Goal: Information Seeking & Learning: Learn about a topic

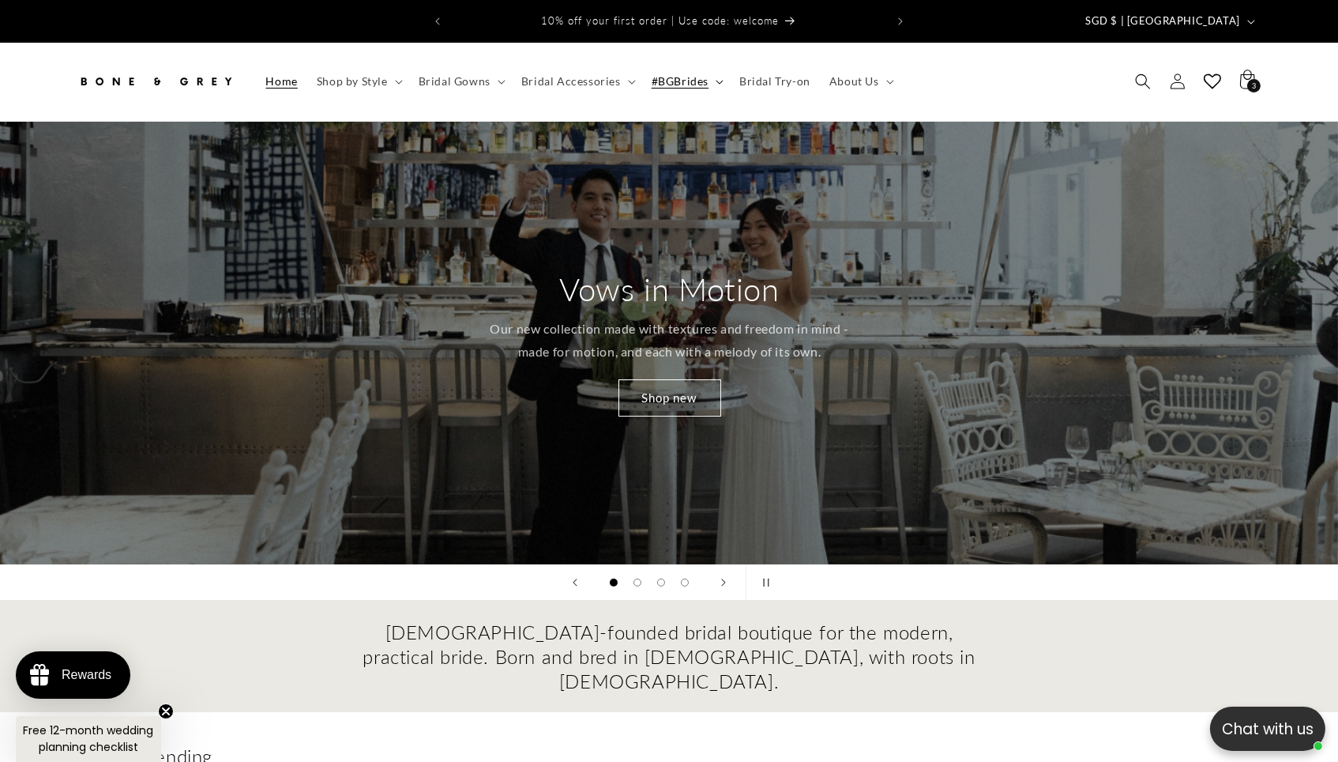
click at [693, 65] on summary "#BGBrides" at bounding box center [686, 81] width 88 height 33
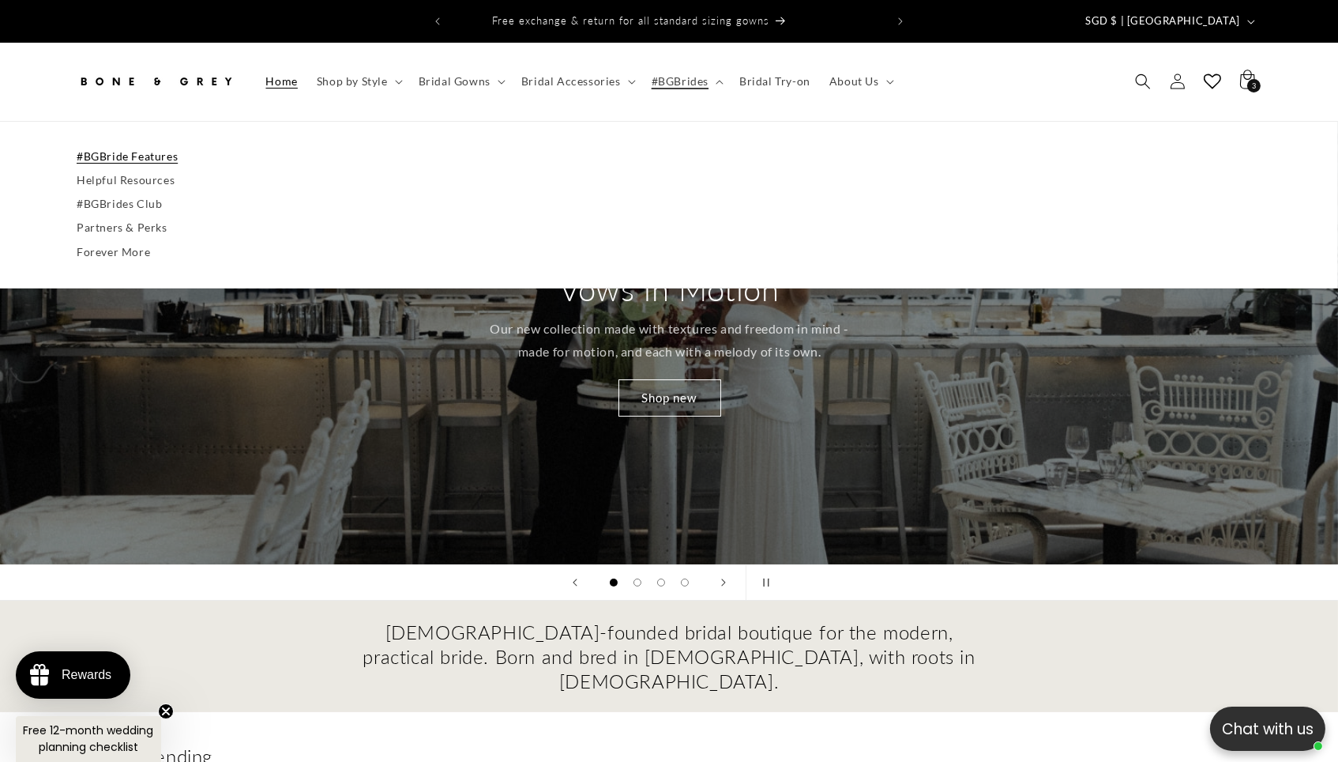
scroll to position [0, 1331]
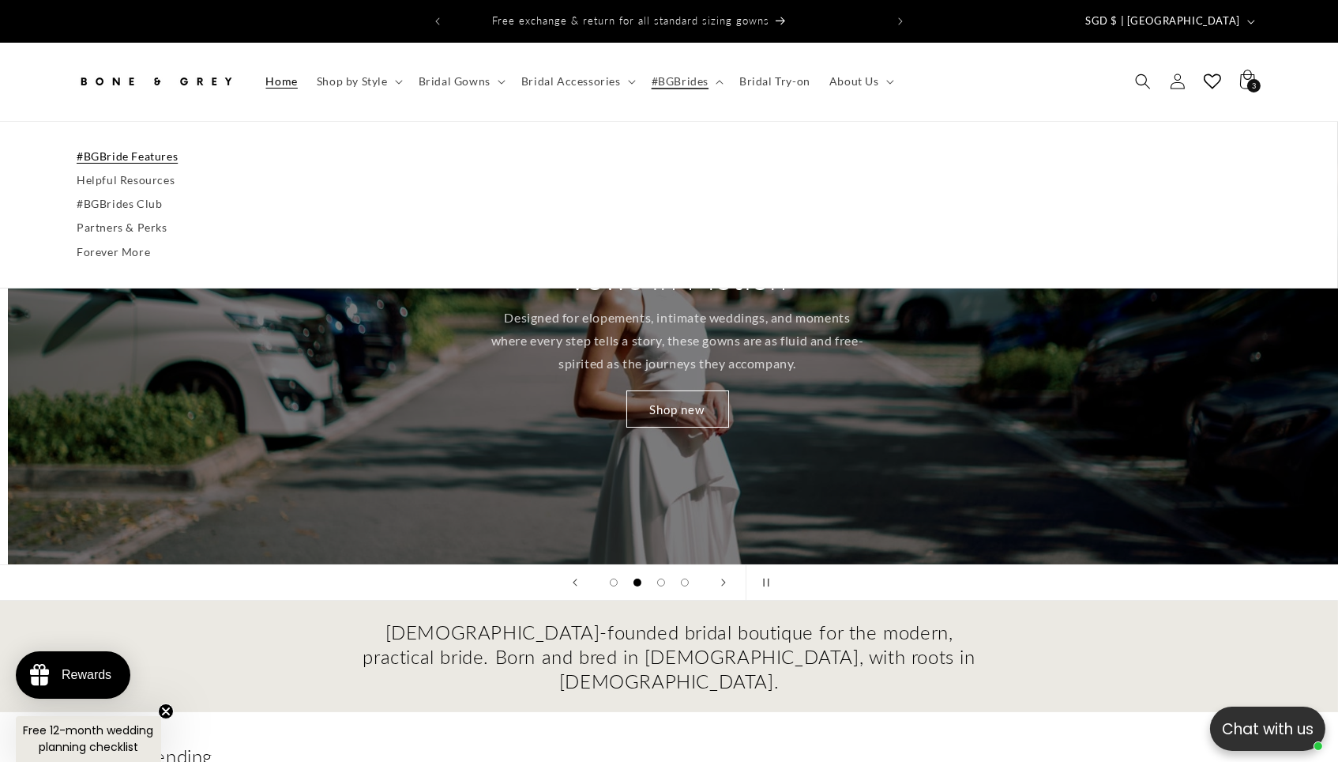
click at [111, 153] on link "#BGBride Features" at bounding box center [669, 157] width 1185 height 24
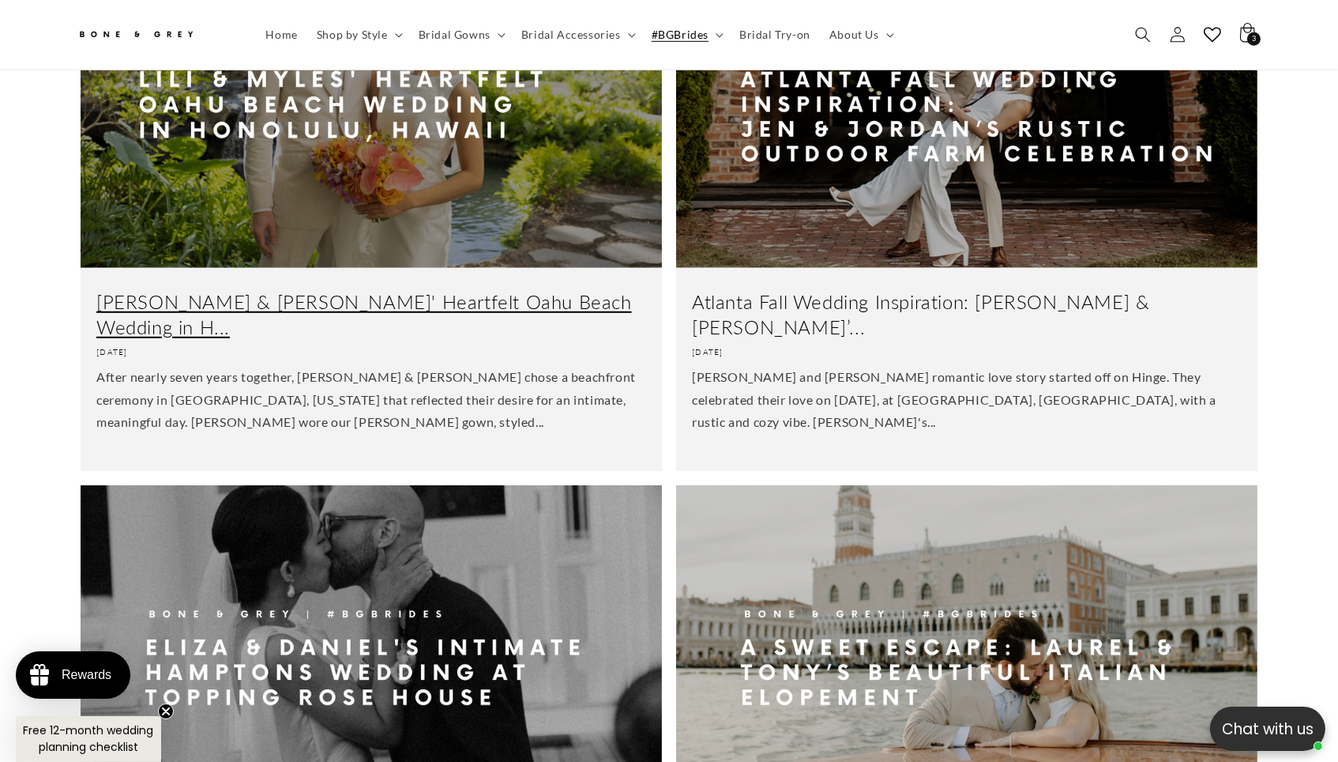
scroll to position [1793, 0]
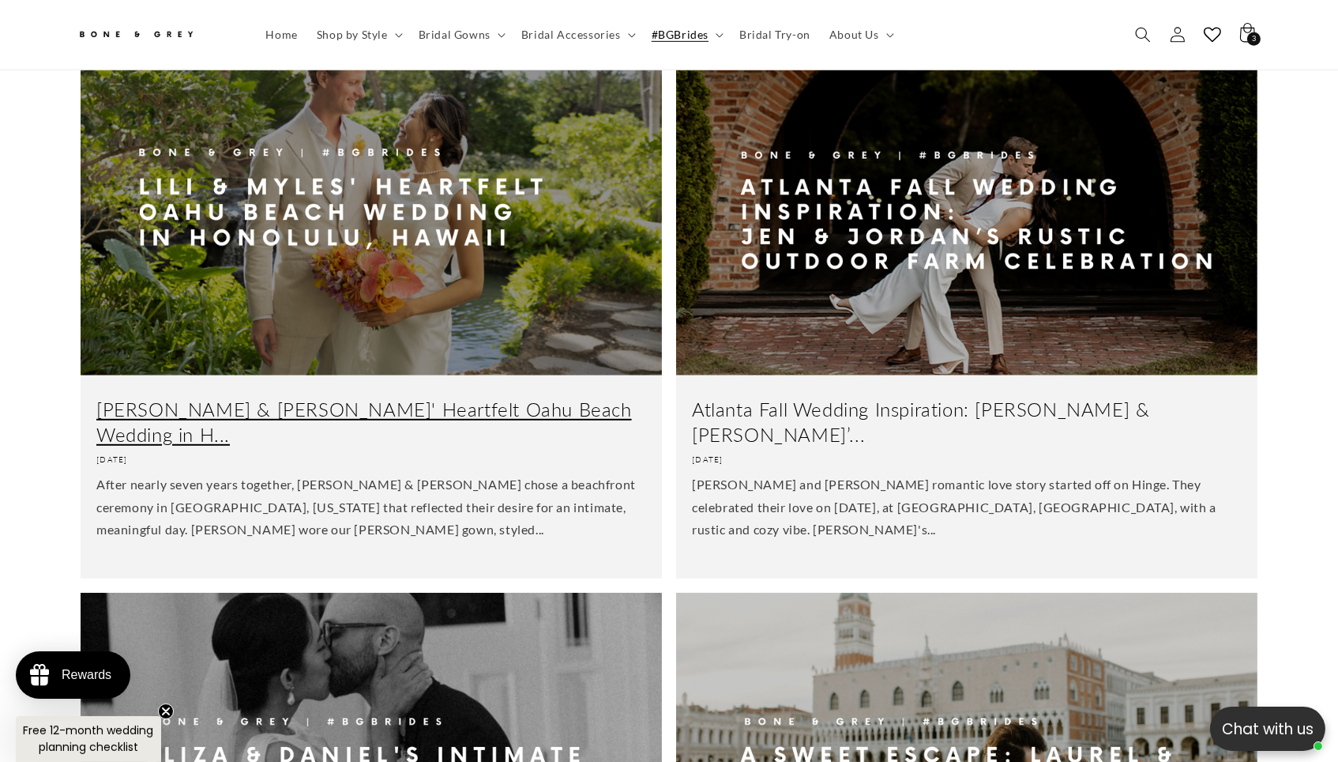
click at [391, 397] on link "Lili & Myles' Heartfelt Oahu Beach Wedding in H..." at bounding box center [371, 421] width 550 height 49
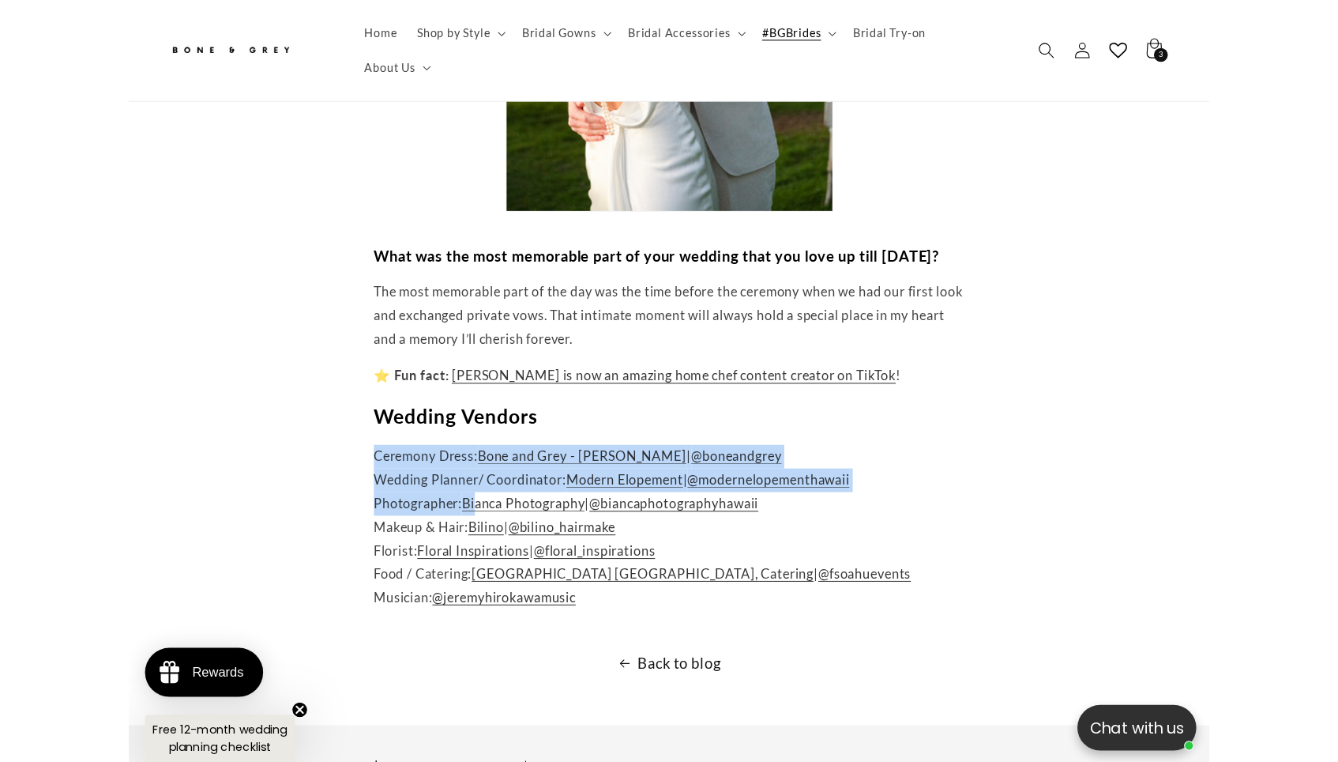
scroll to position [0, 348]
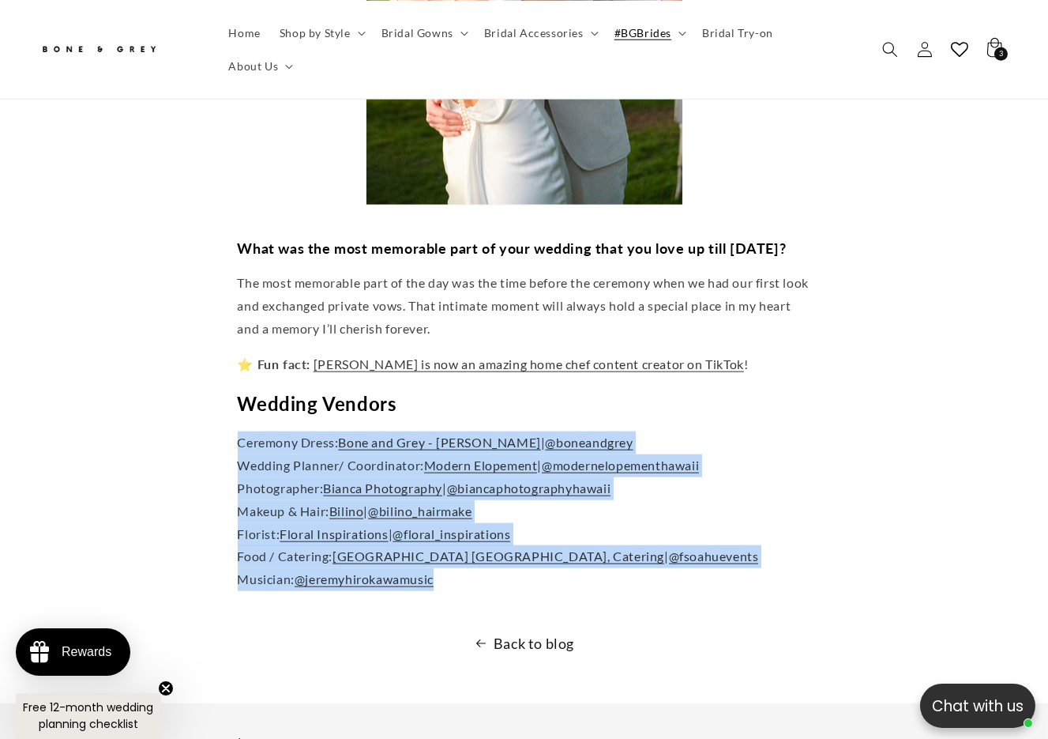
drag, startPoint x: 215, startPoint y: 277, endPoint x: 472, endPoint y: 408, distance: 289.0
copy p "Ceremony Dress: Bone and Grey - Julia | @boneandgrey Wedding Planner/ Coordinat…"
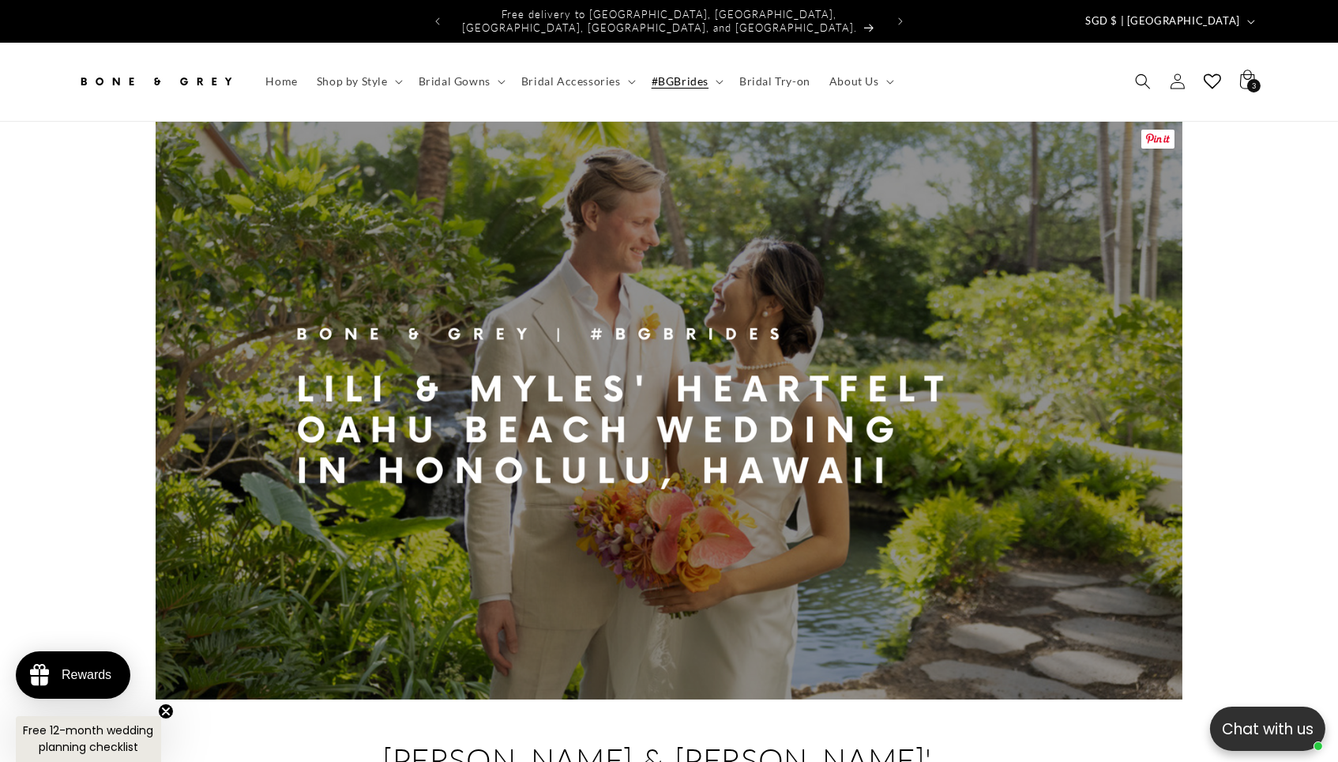
scroll to position [0, 0]
